Goal: Transaction & Acquisition: Purchase product/service

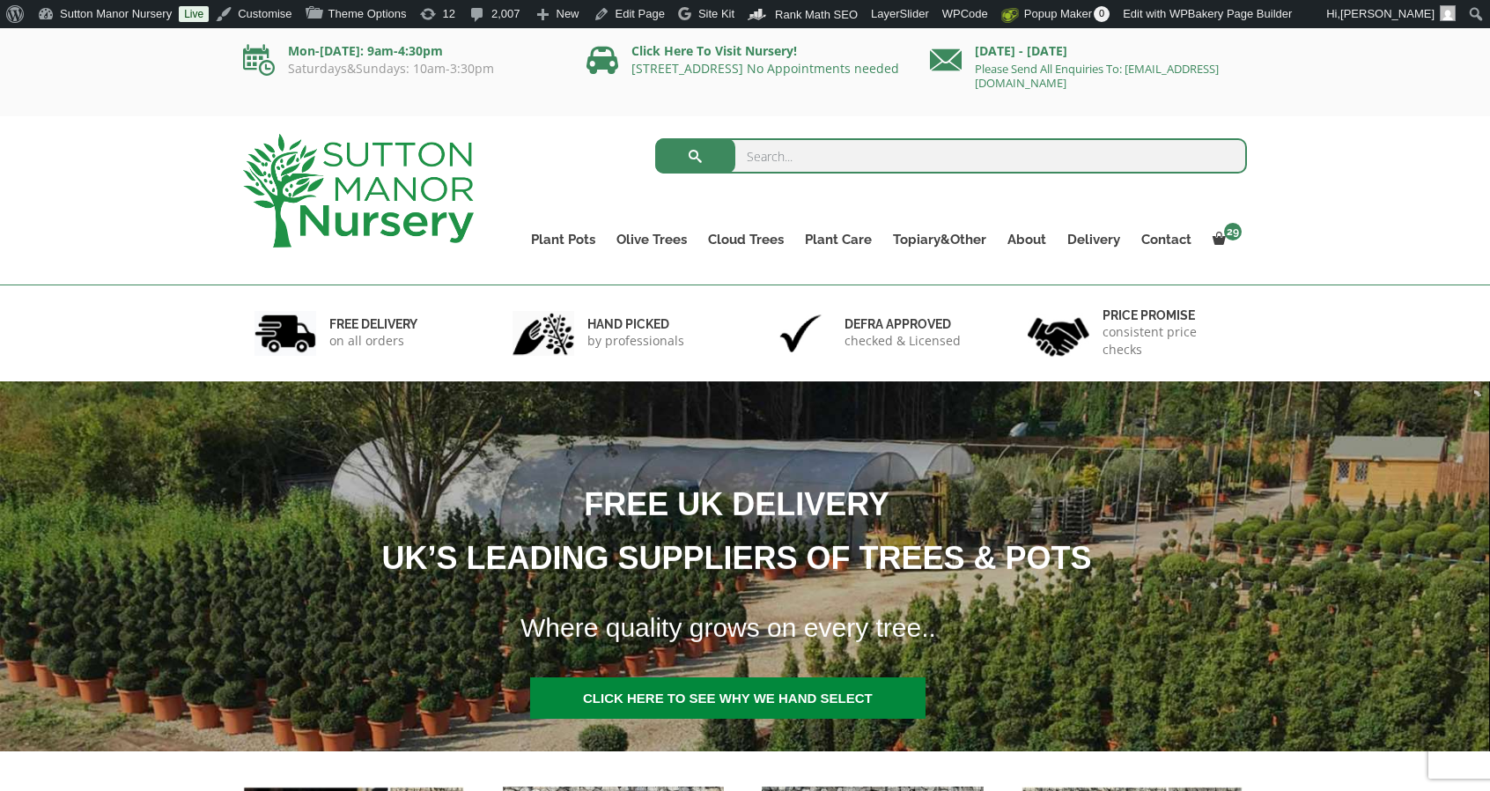
click at [935, 159] on input "search" at bounding box center [951, 155] width 593 height 35
paste input "J416"
type input "J416"
click at [655, 138] on button "submit" at bounding box center [695, 155] width 80 height 35
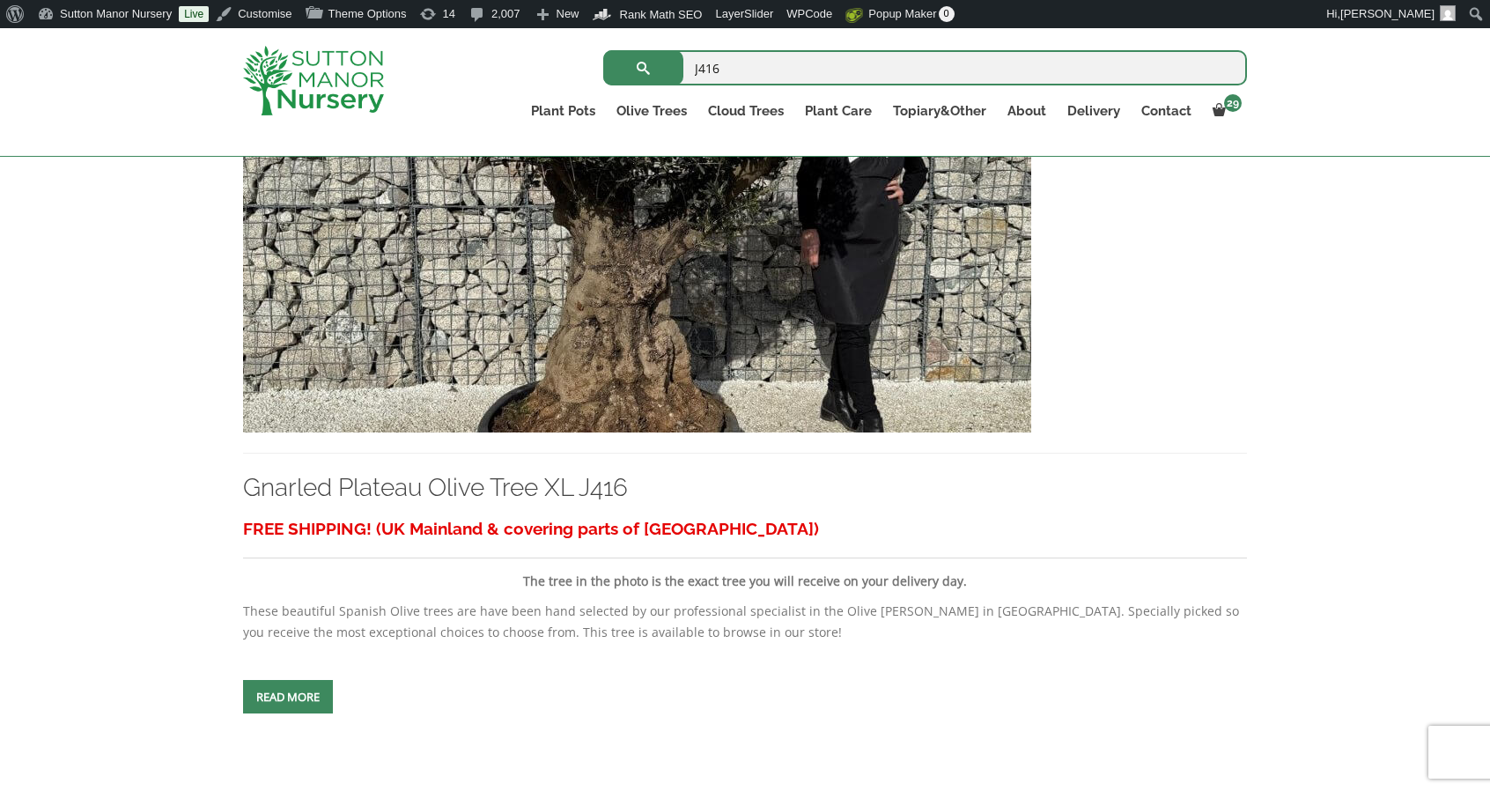
scroll to position [490, 0]
click at [535, 352] on img at bounding box center [637, 241] width 788 height 379
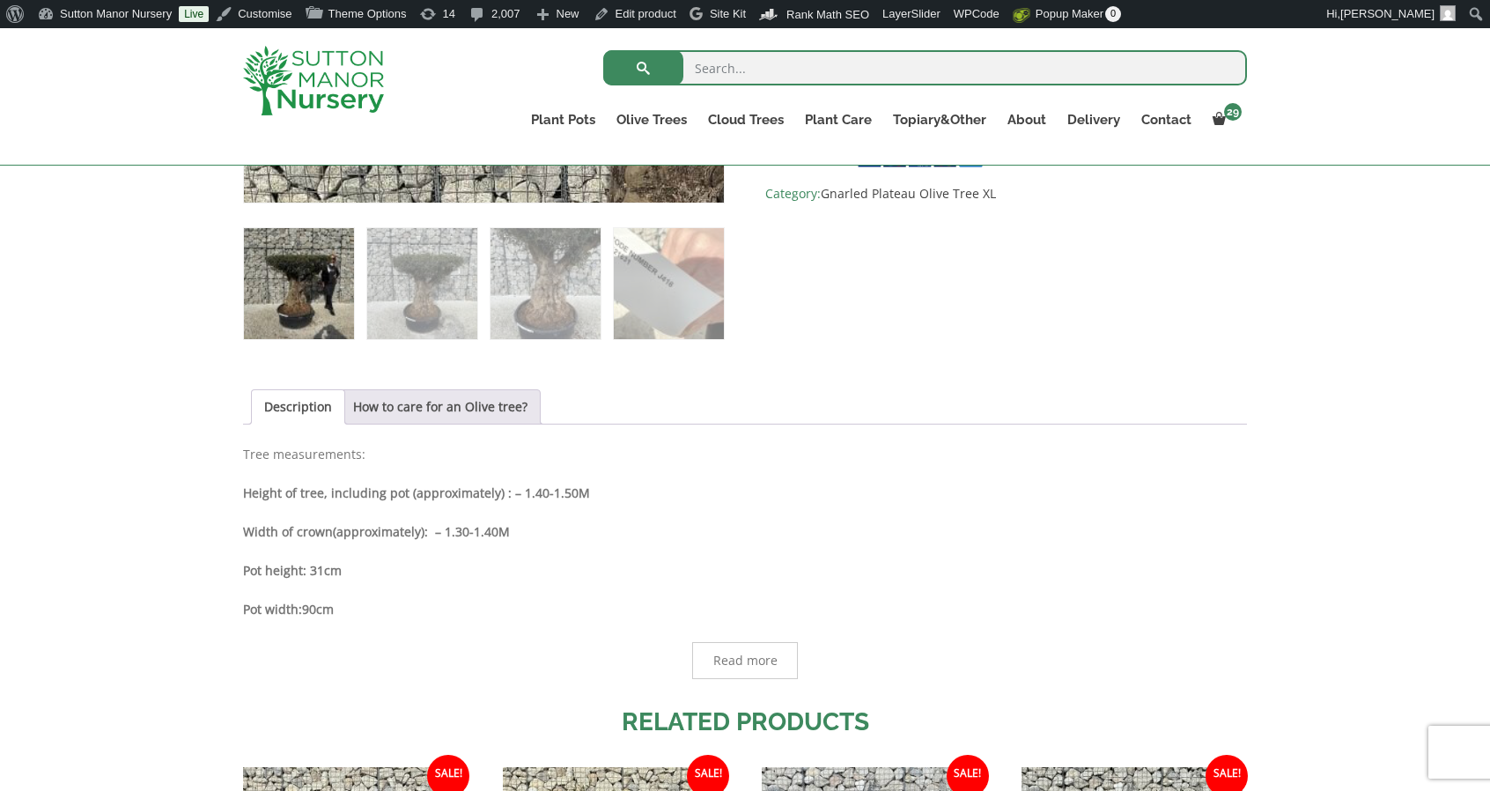
scroll to position [714, 0]
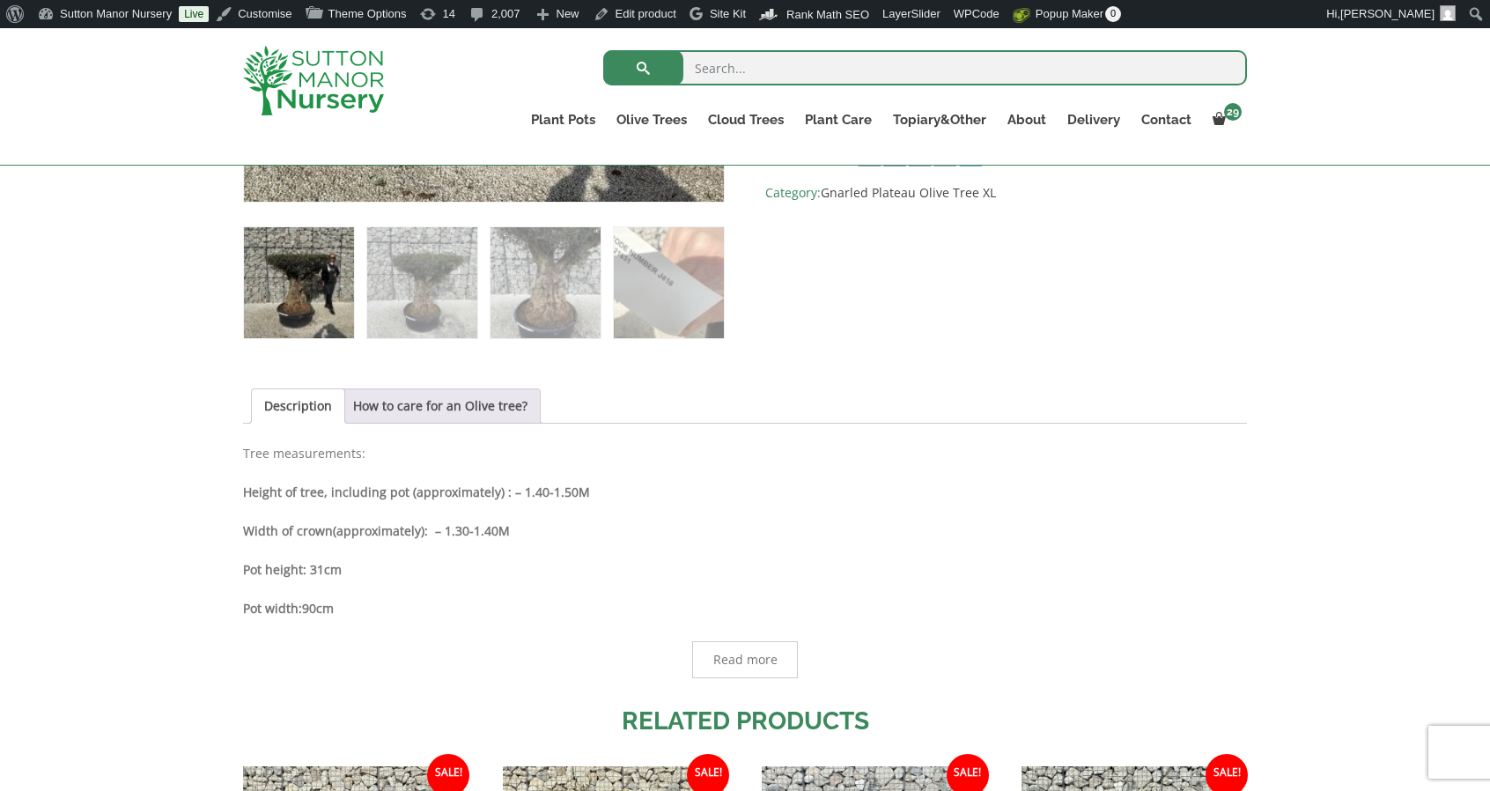
click at [304, 71] on img at bounding box center [313, 81] width 141 height 70
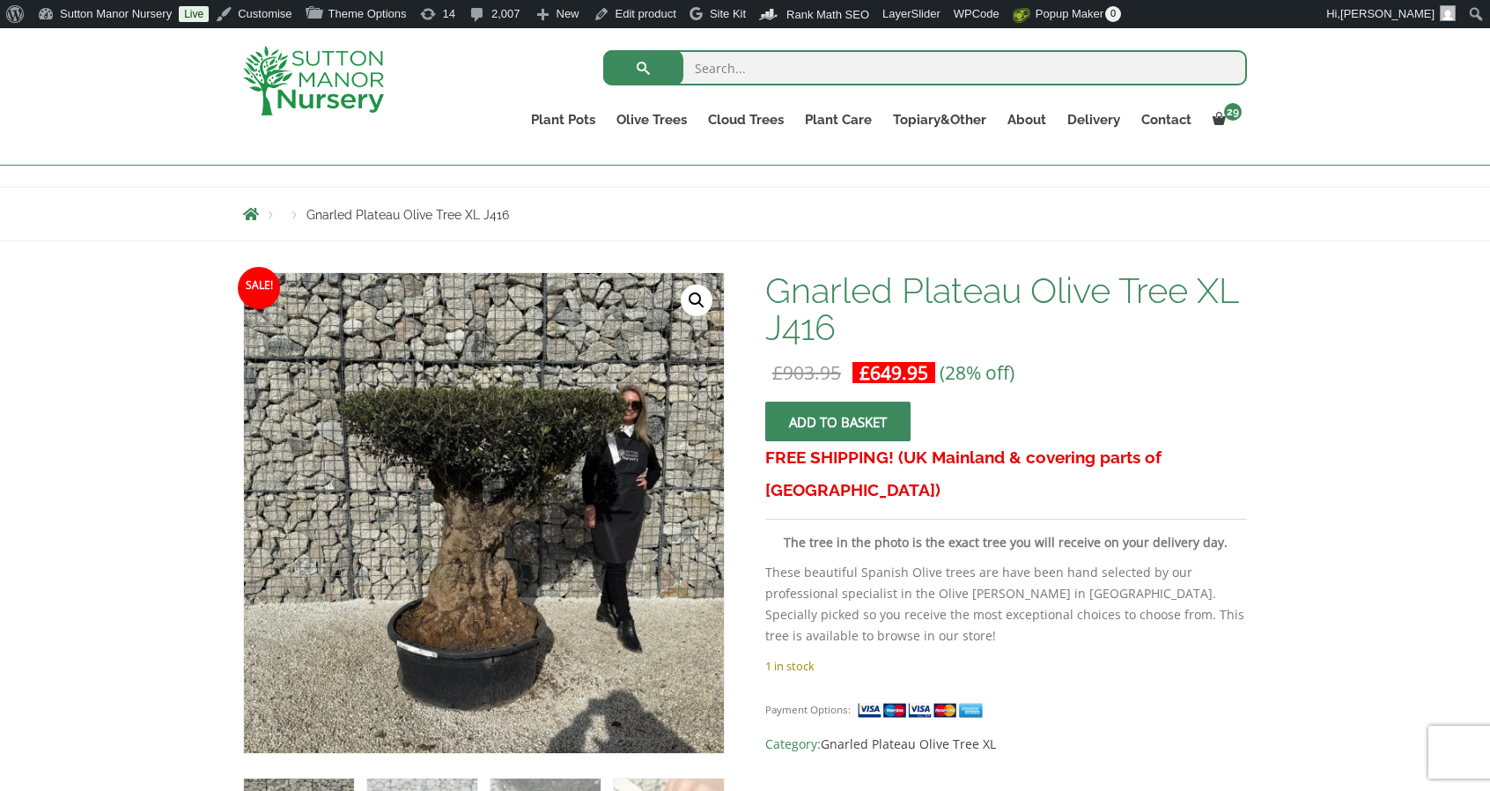
scroll to position [164, 0]
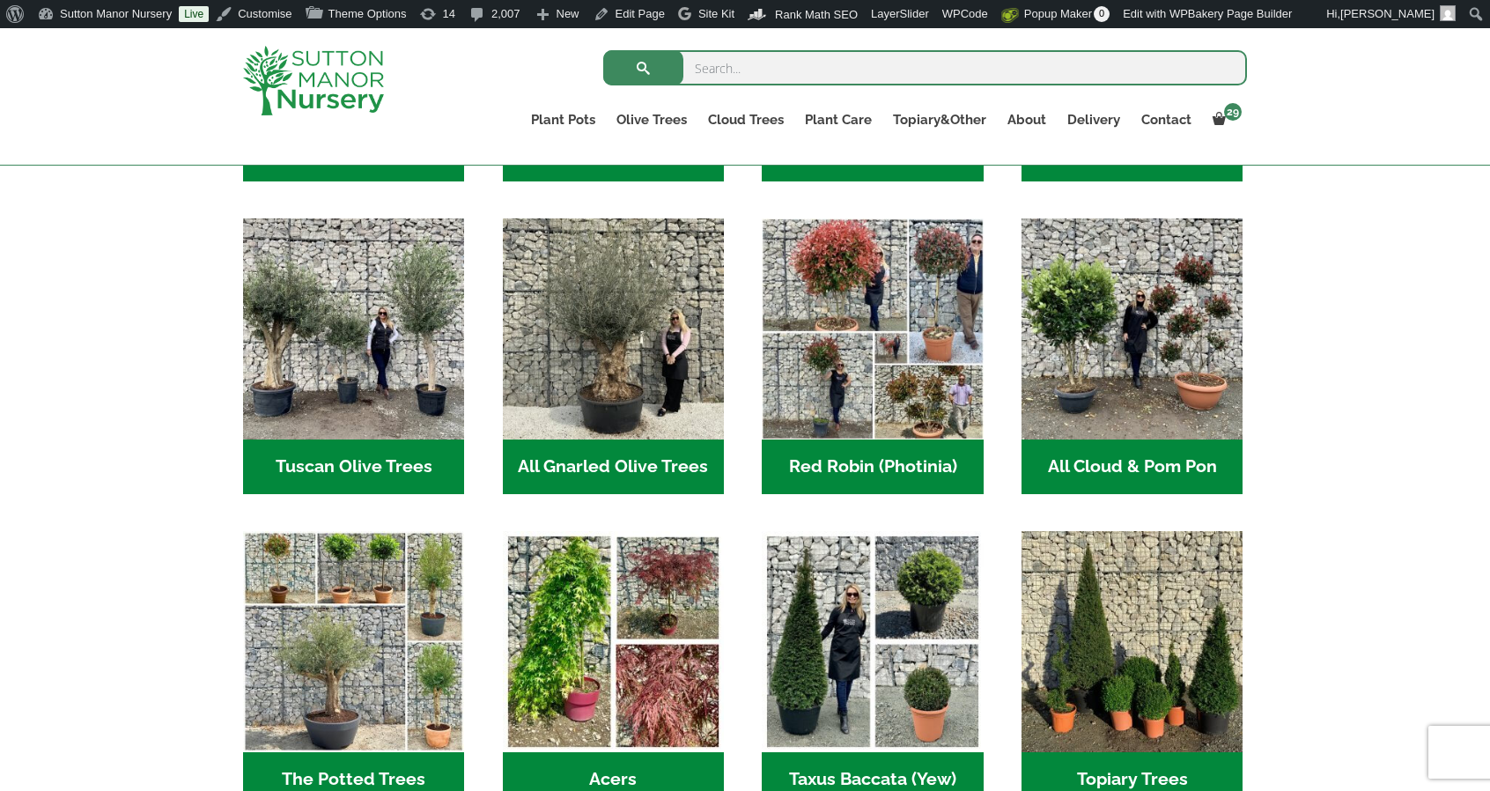
scroll to position [809, 0]
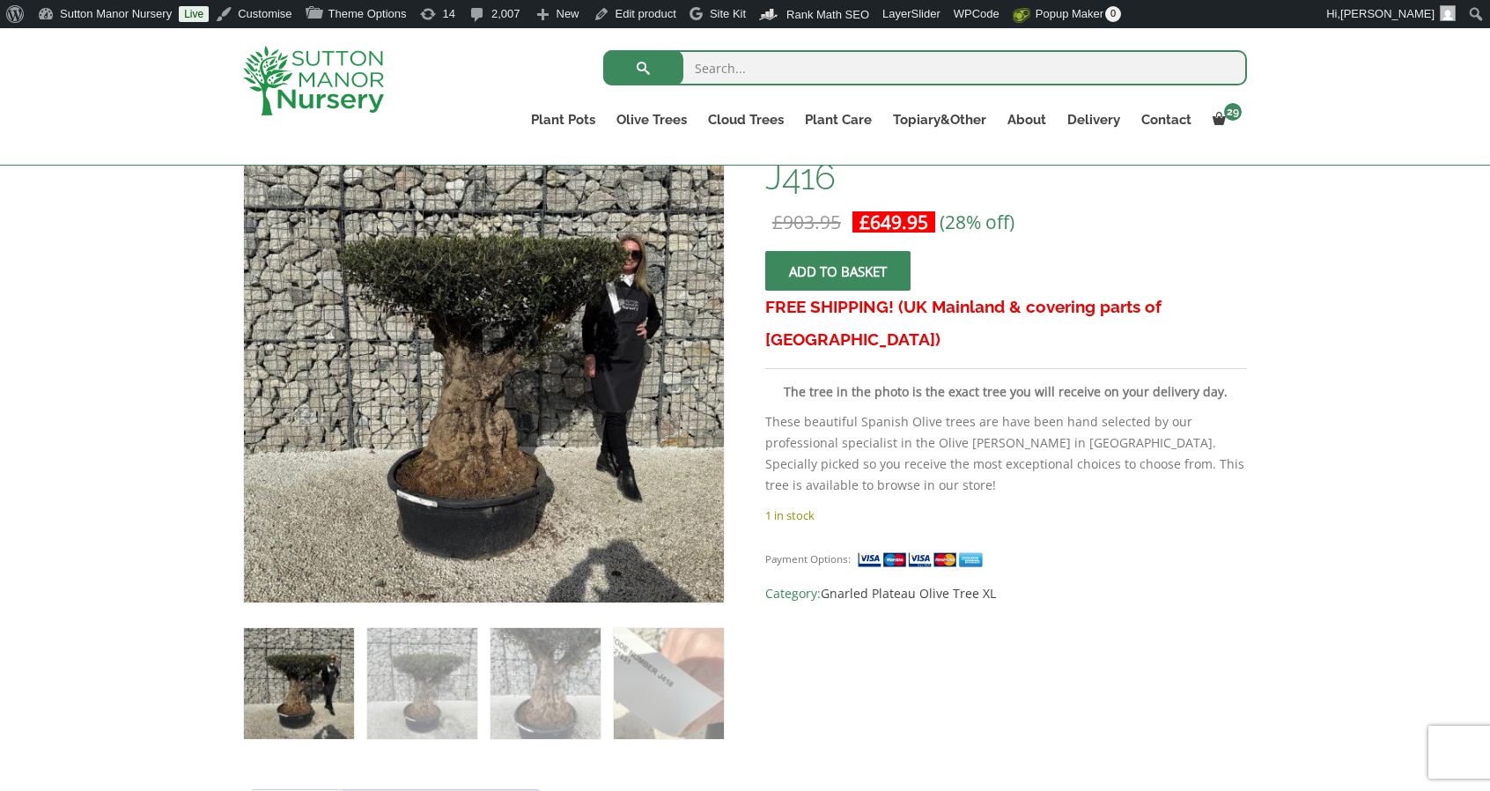
scroll to position [313, 0]
click at [319, 44] on div at bounding box center [333, 80] width 206 height 105
click at [330, 76] on img at bounding box center [313, 81] width 141 height 70
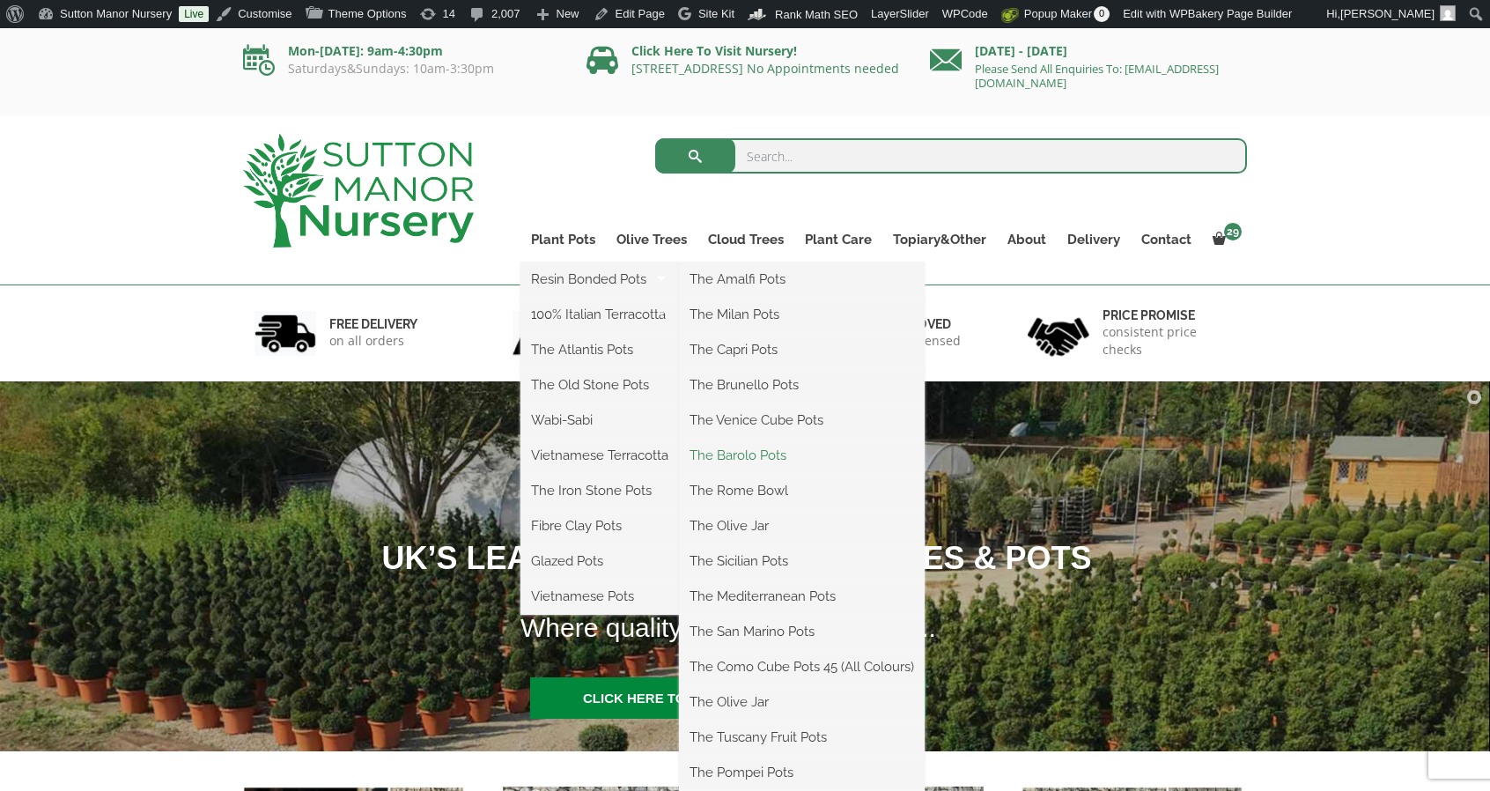
click at [780, 443] on link "The Barolo Pots" at bounding box center [802, 455] width 246 height 26
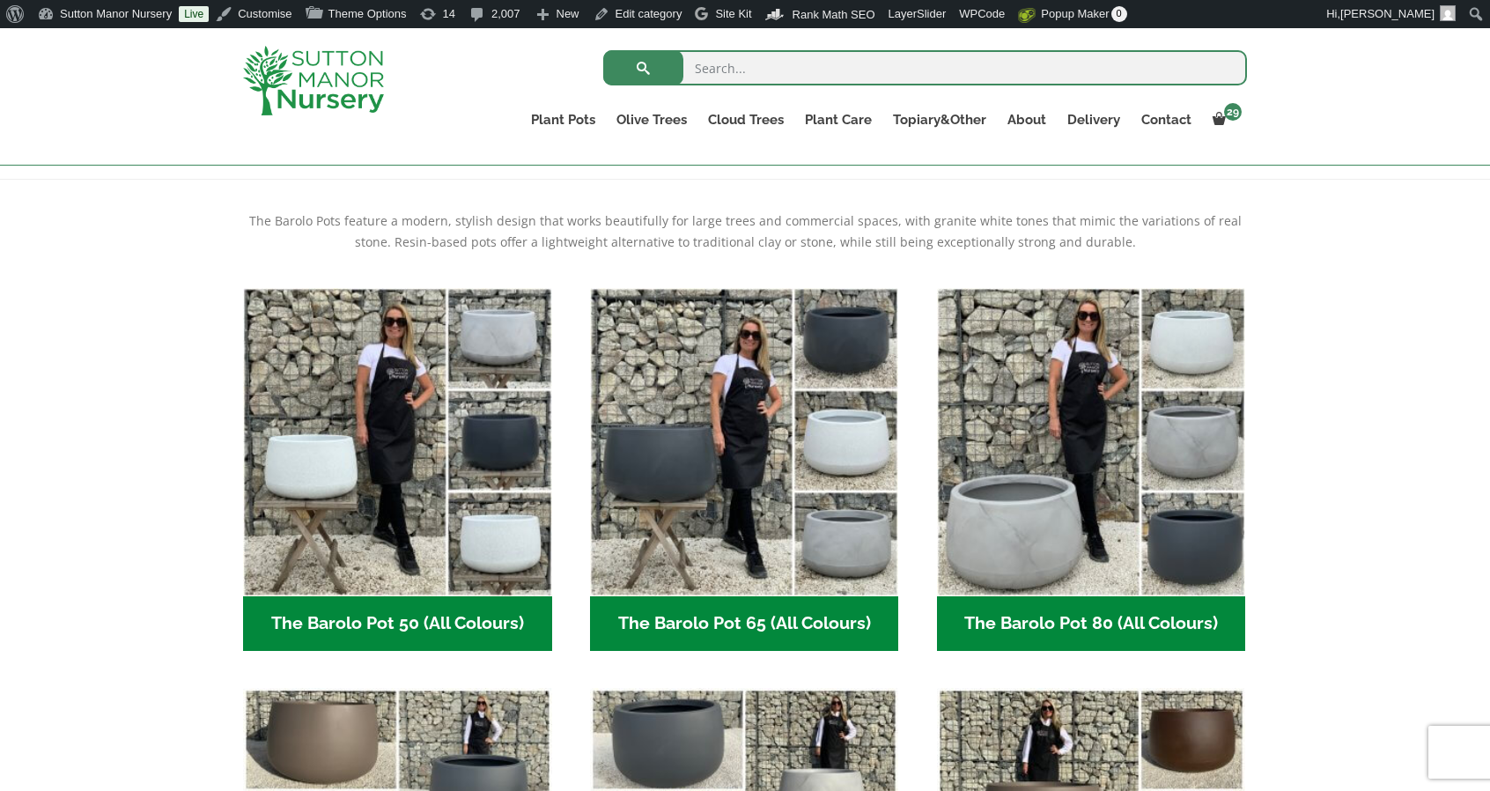
scroll to position [352, 0]
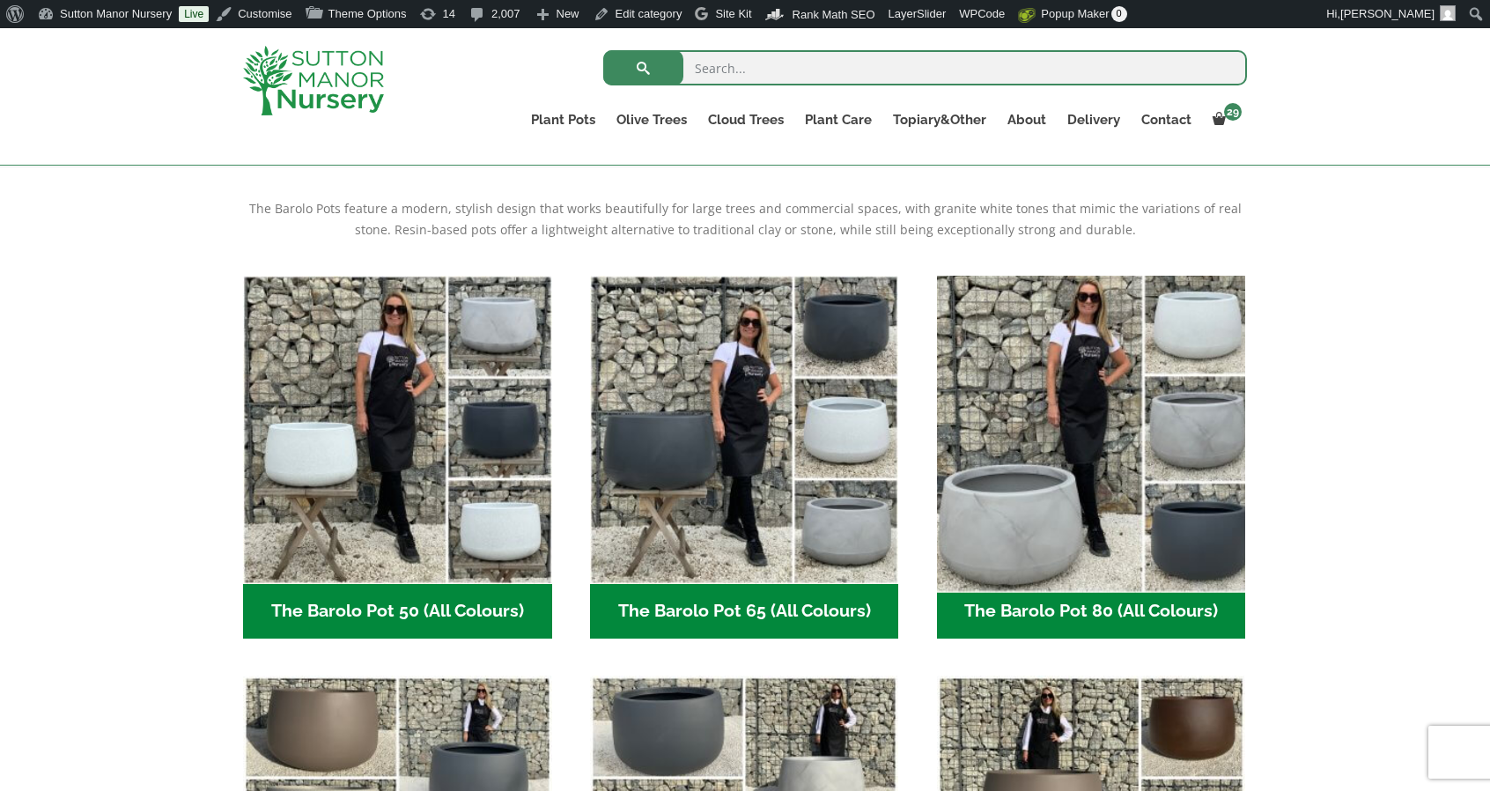
click at [1132, 428] on img "Visit product category The Barolo Pot 80 (All Colours)" at bounding box center [1091, 430] width 324 height 324
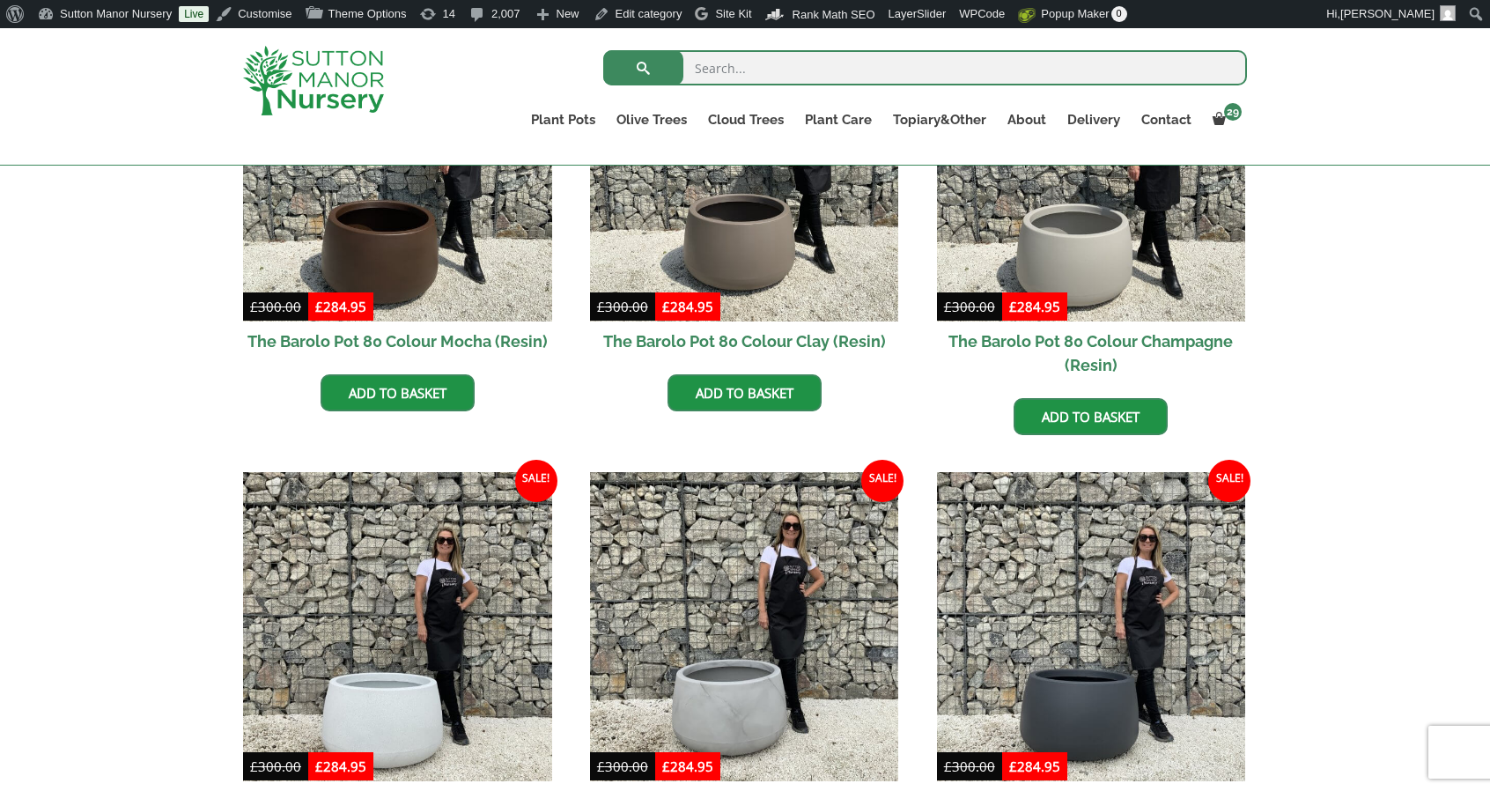
scroll to position [704, 0]
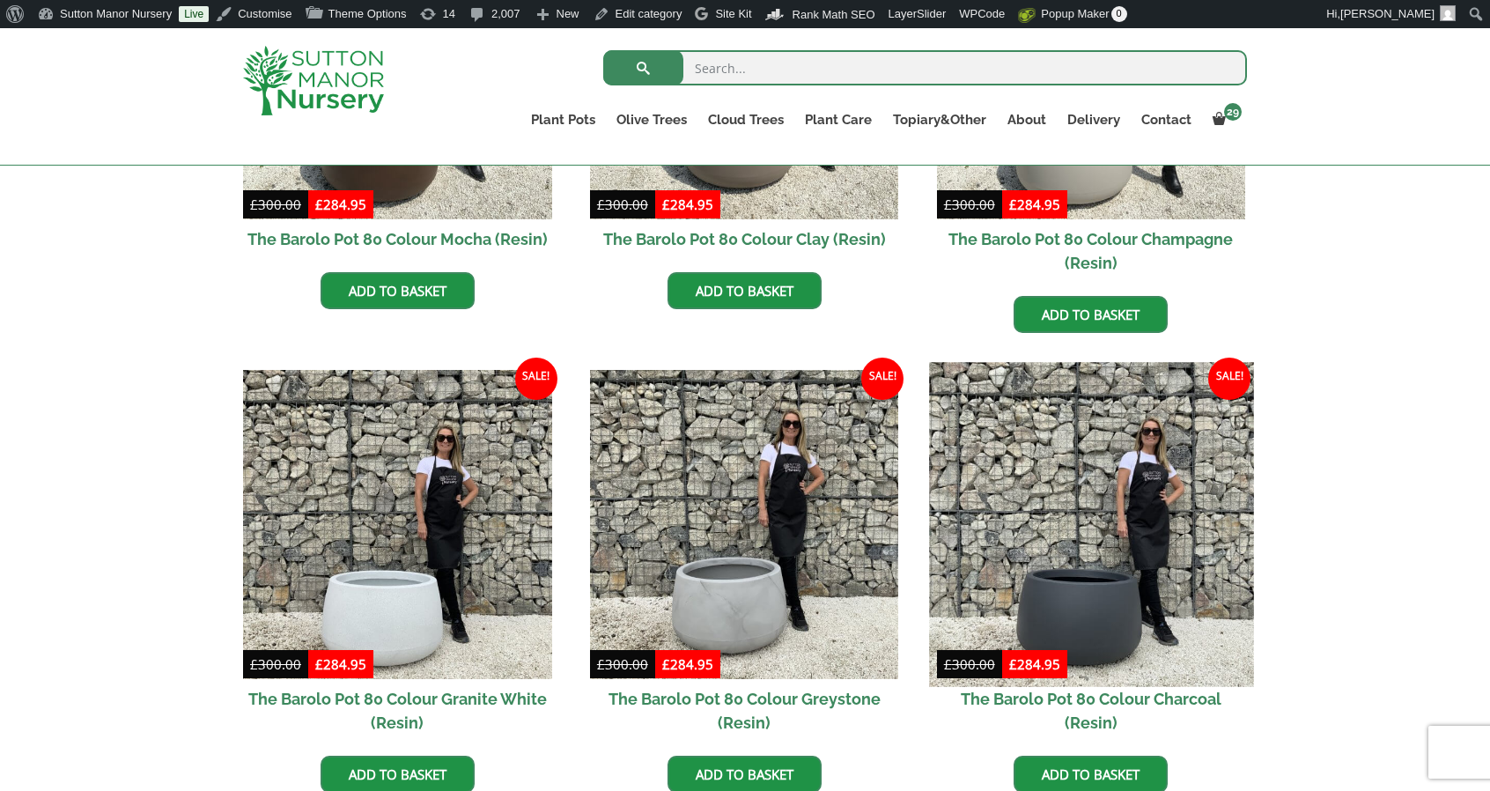
click at [1212, 605] on img at bounding box center [1091, 525] width 324 height 324
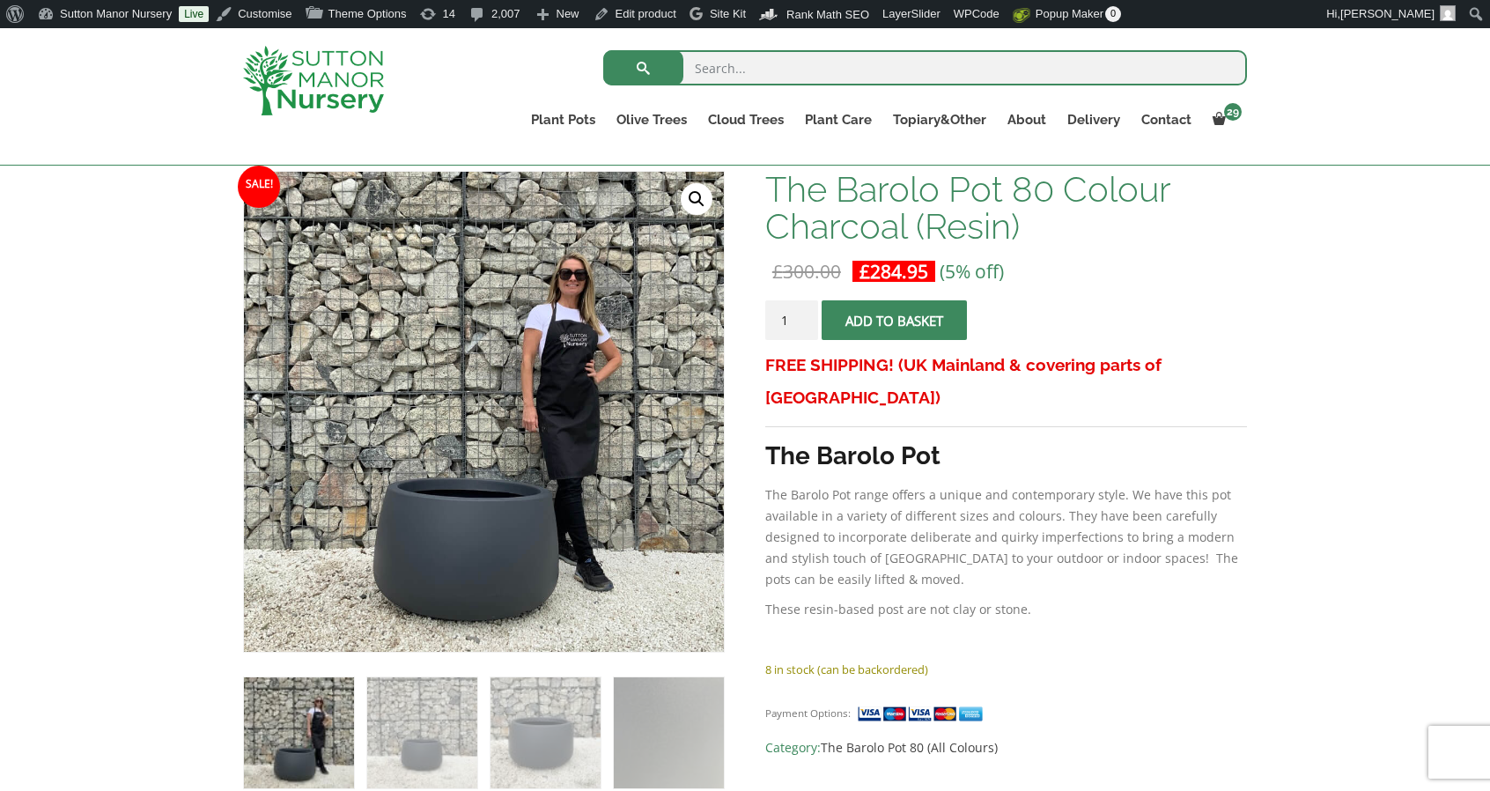
scroll to position [176, 0]
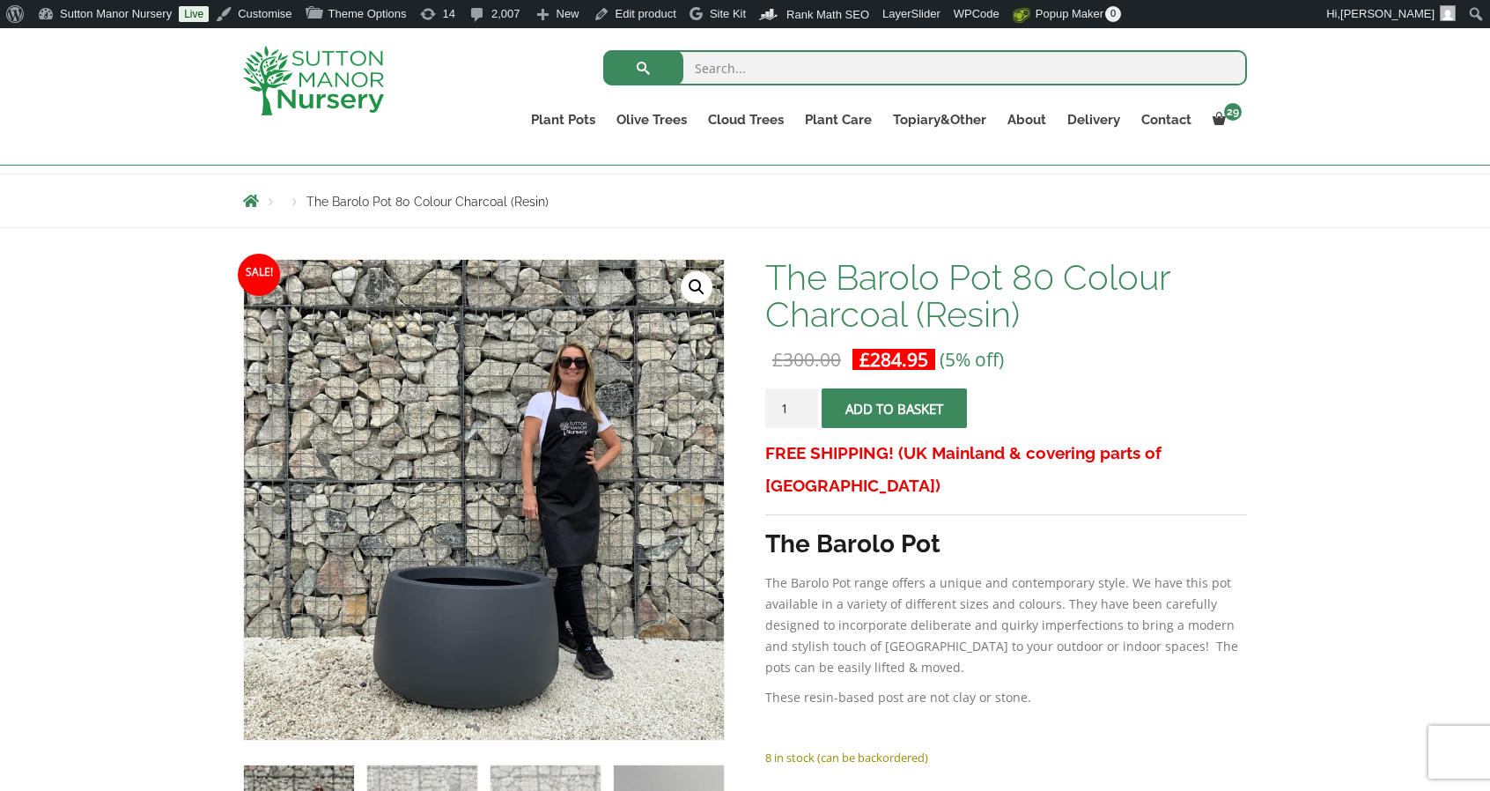
click at [317, 61] on img at bounding box center [313, 81] width 141 height 70
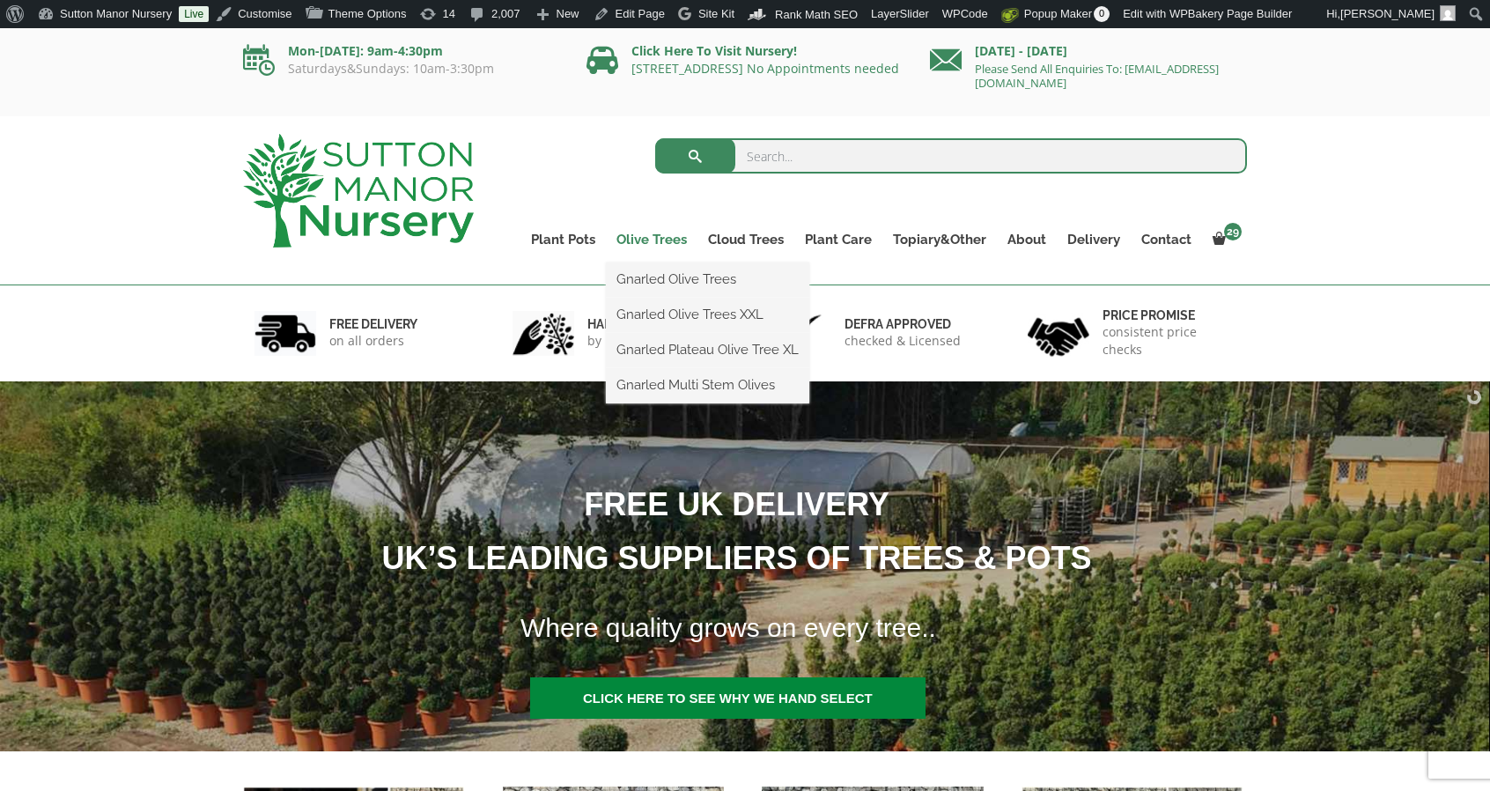
click at [653, 242] on link "Olive Trees" at bounding box center [652, 239] width 92 height 25
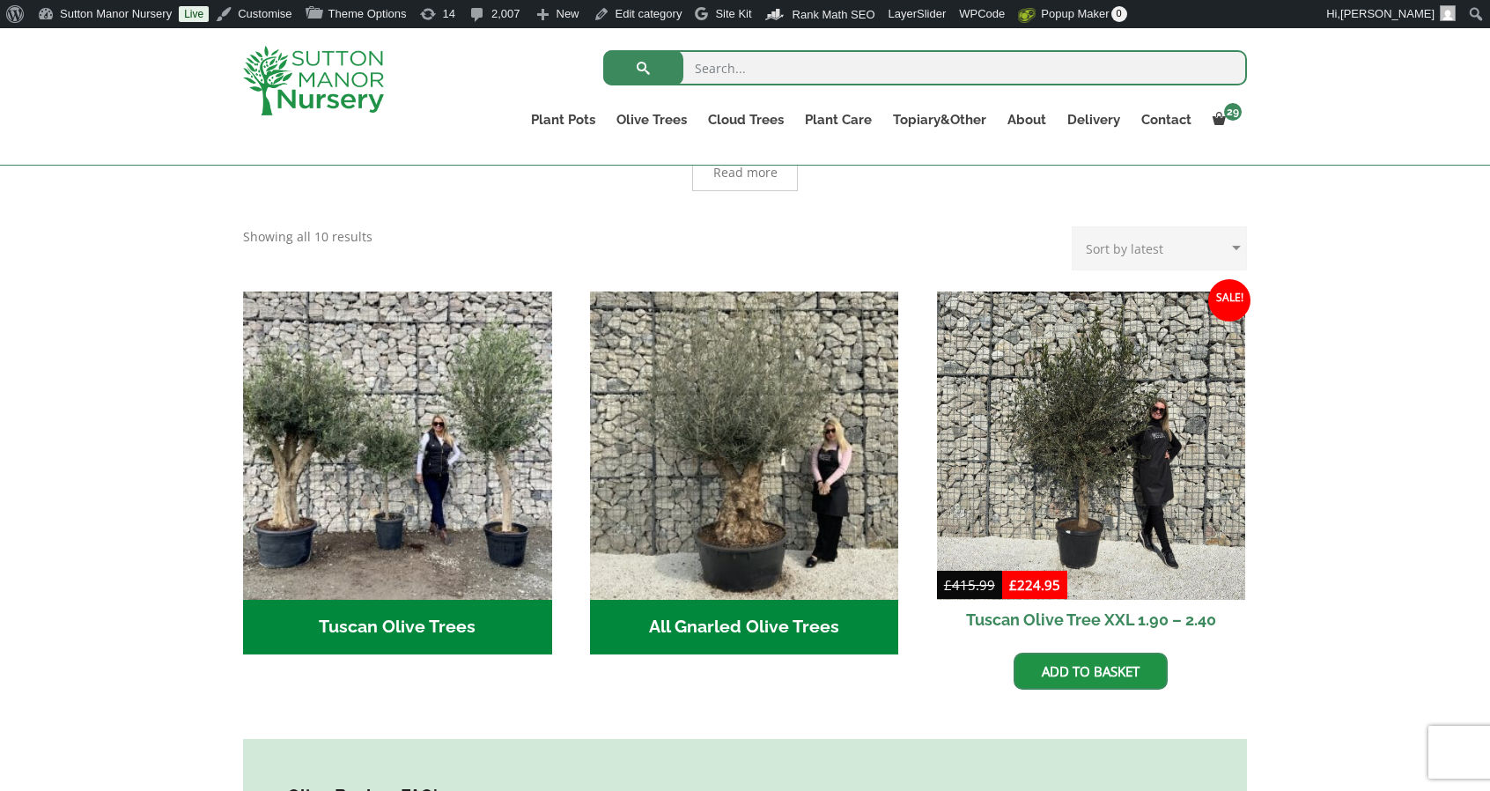
scroll to position [528, 0]
click at [317, 105] on img at bounding box center [313, 81] width 141 height 70
